Goal: Task Accomplishment & Management: Manage account settings

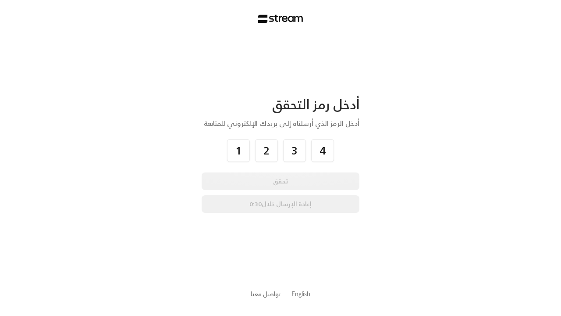
type input "4"
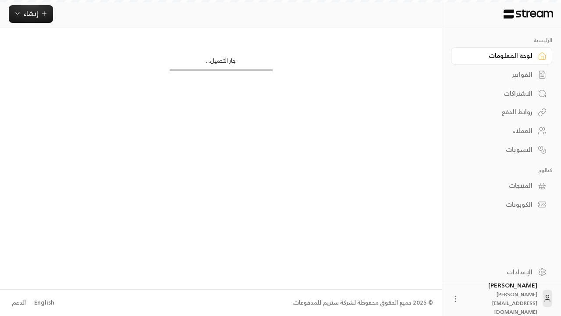
click at [502, 271] on div "الإعدادات" at bounding box center [497, 271] width 71 height 9
click at [528, 14] on img at bounding box center [528, 14] width 51 height 10
